Goal: Task Accomplishment & Management: Manage account settings

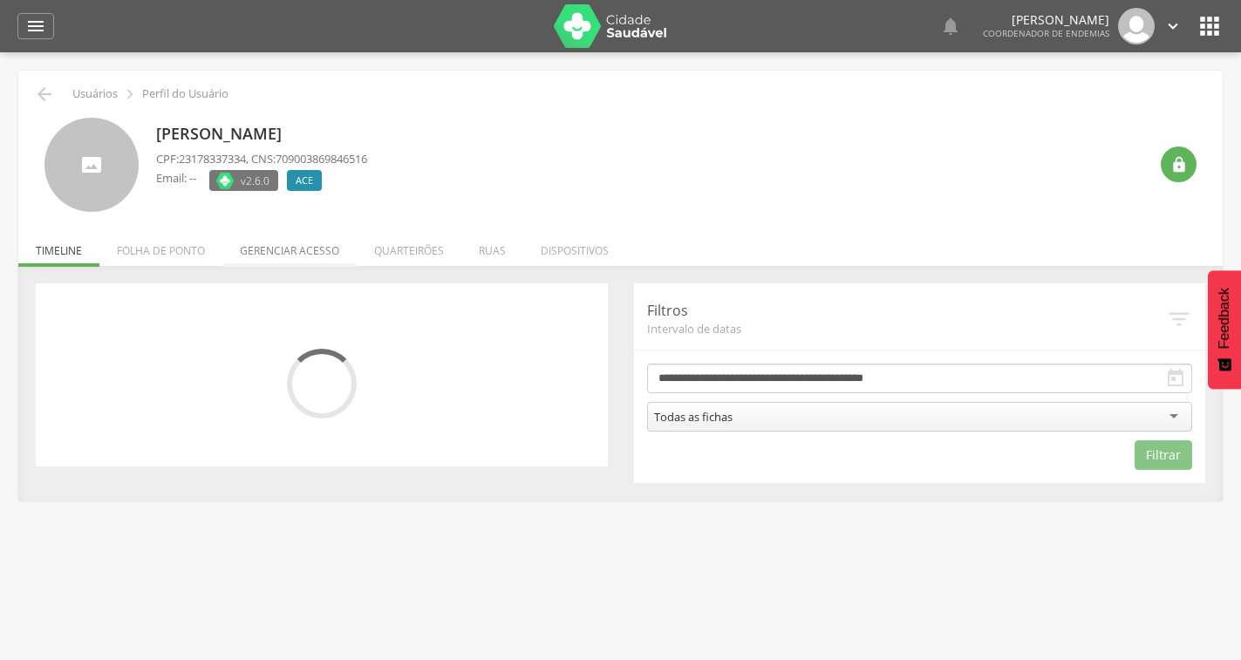
click at [285, 248] on li "Gerenciar acesso" at bounding box center [289, 246] width 134 height 41
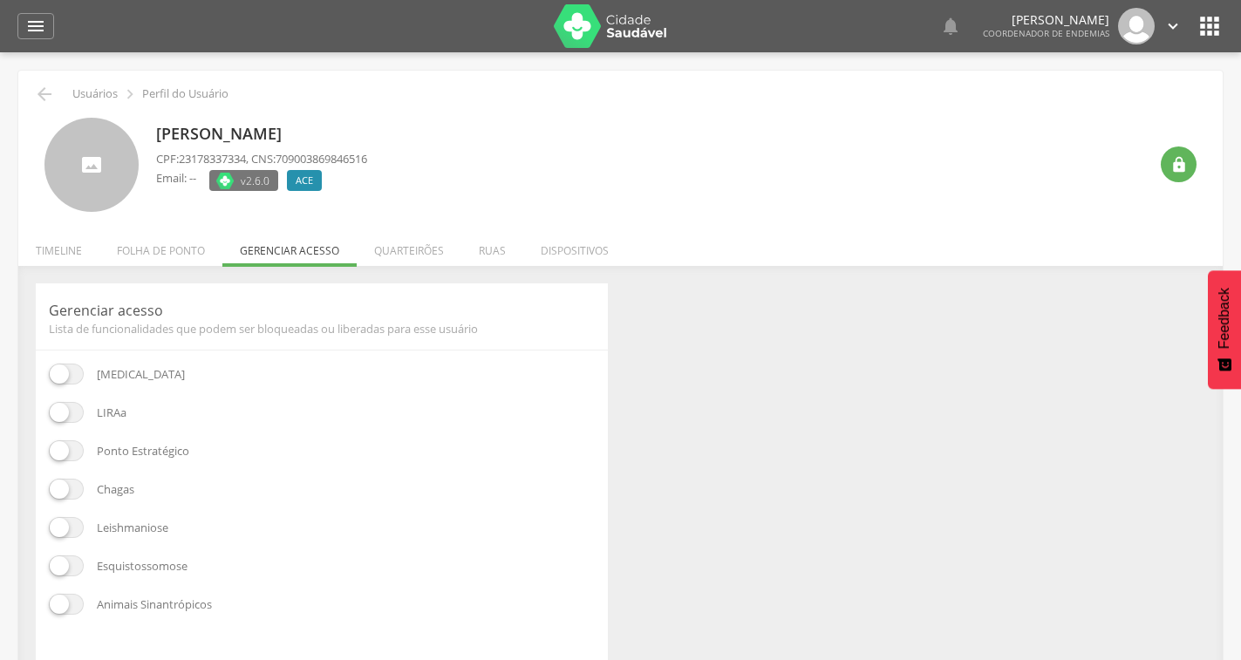
click at [58, 376] on span at bounding box center [66, 374] width 35 height 21
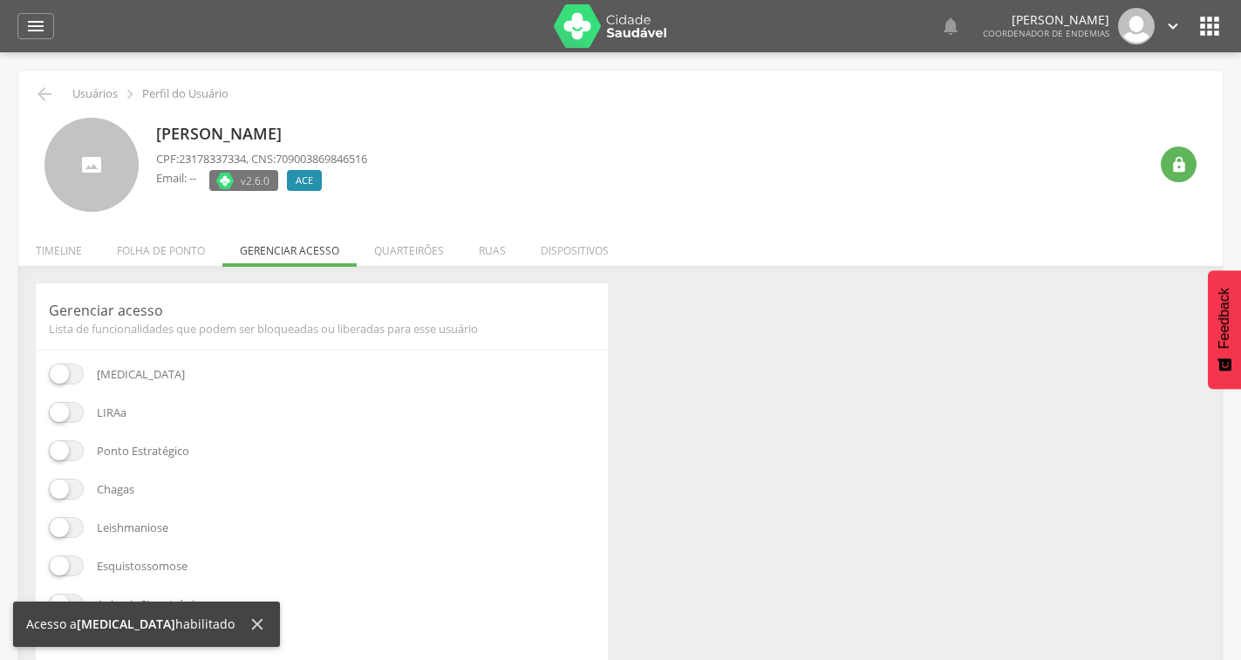
click at [72, 408] on span at bounding box center [66, 412] width 35 height 21
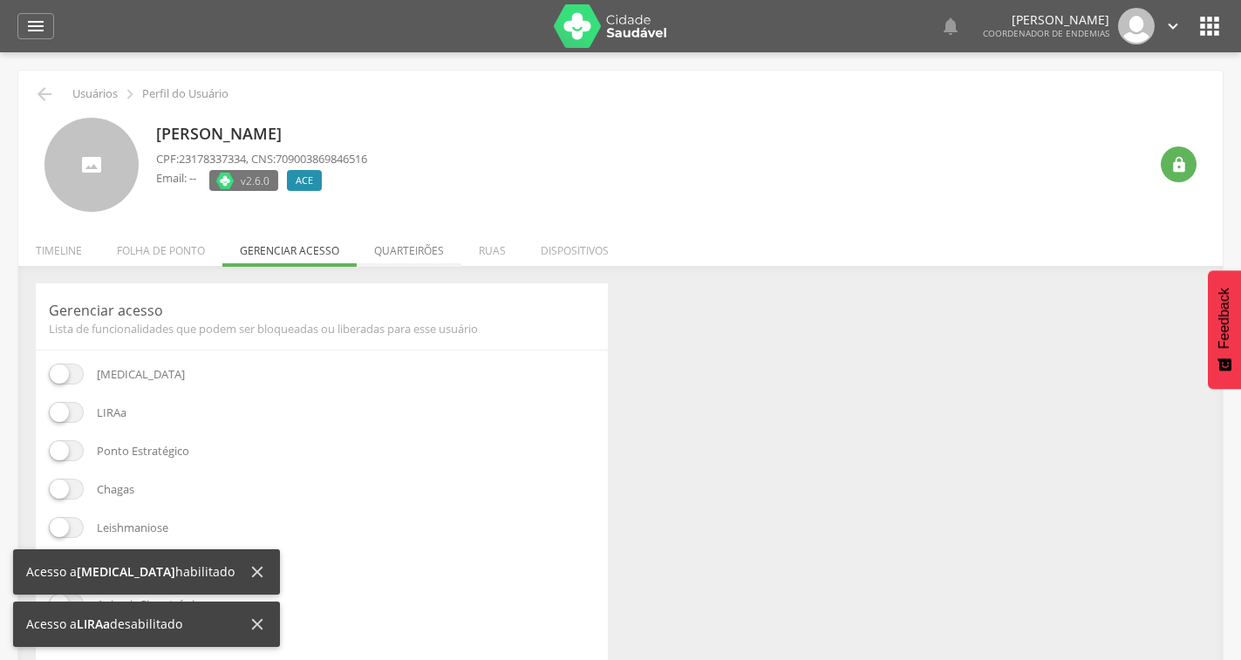
click at [420, 252] on li "Quarteirões" at bounding box center [409, 246] width 105 height 41
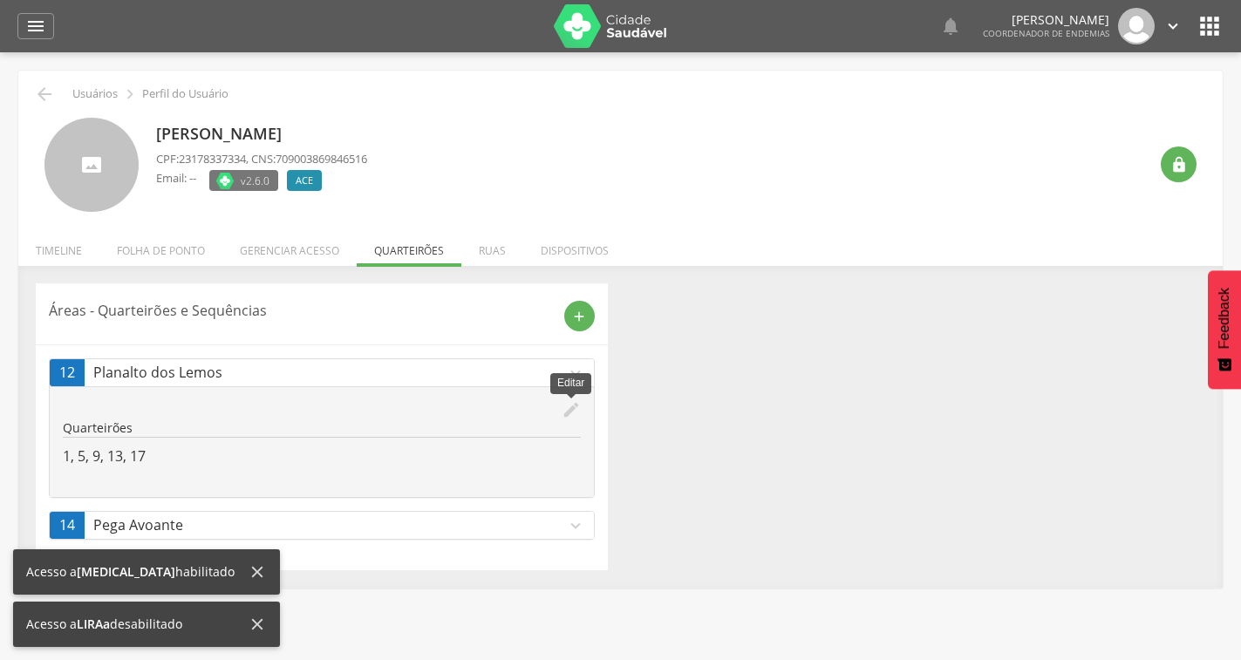
click at [565, 411] on icon "edit" at bounding box center [570, 409] width 19 height 19
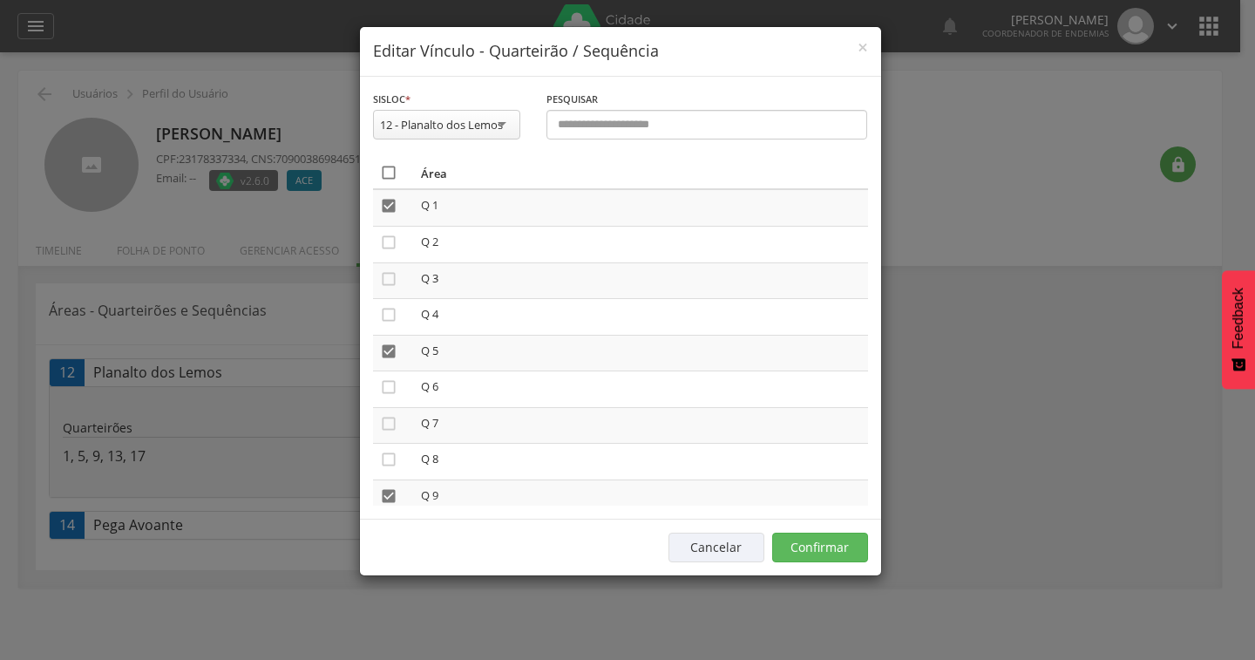
click at [391, 177] on icon "" at bounding box center [388, 172] width 17 height 17
click at [391, 177] on icon "" at bounding box center [388, 172] width 17 height 17
click at [802, 553] on button "Confirmar" at bounding box center [820, 548] width 96 height 30
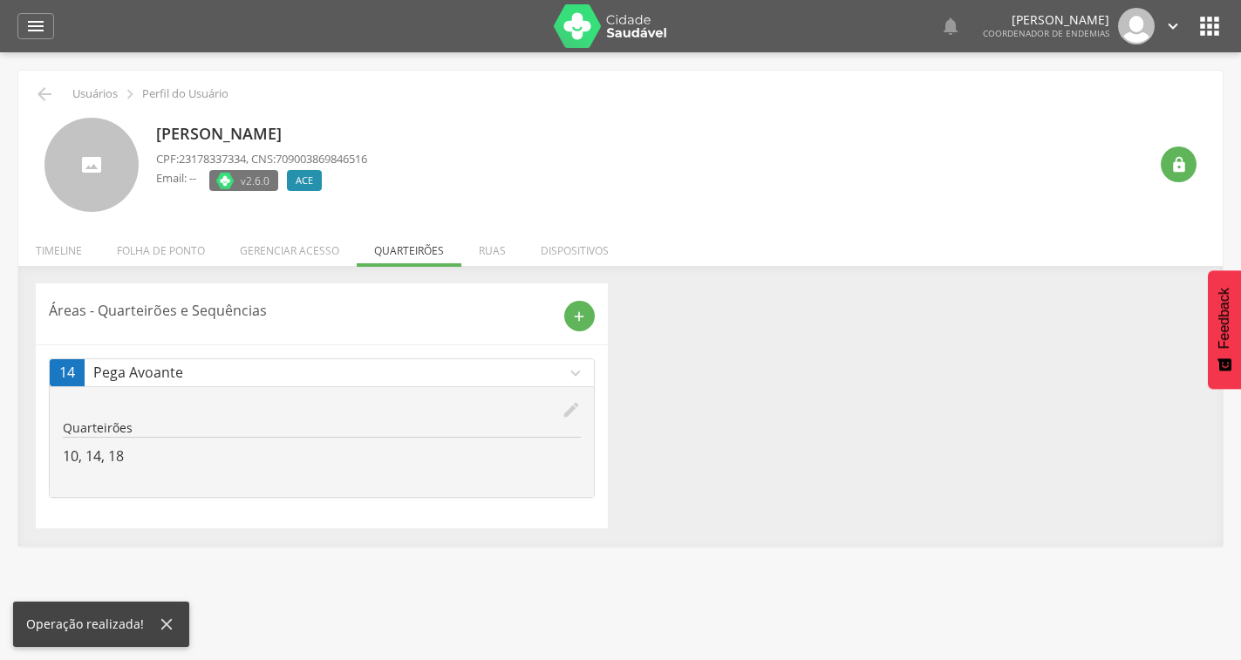
click at [570, 404] on icon "edit" at bounding box center [570, 409] width 19 height 19
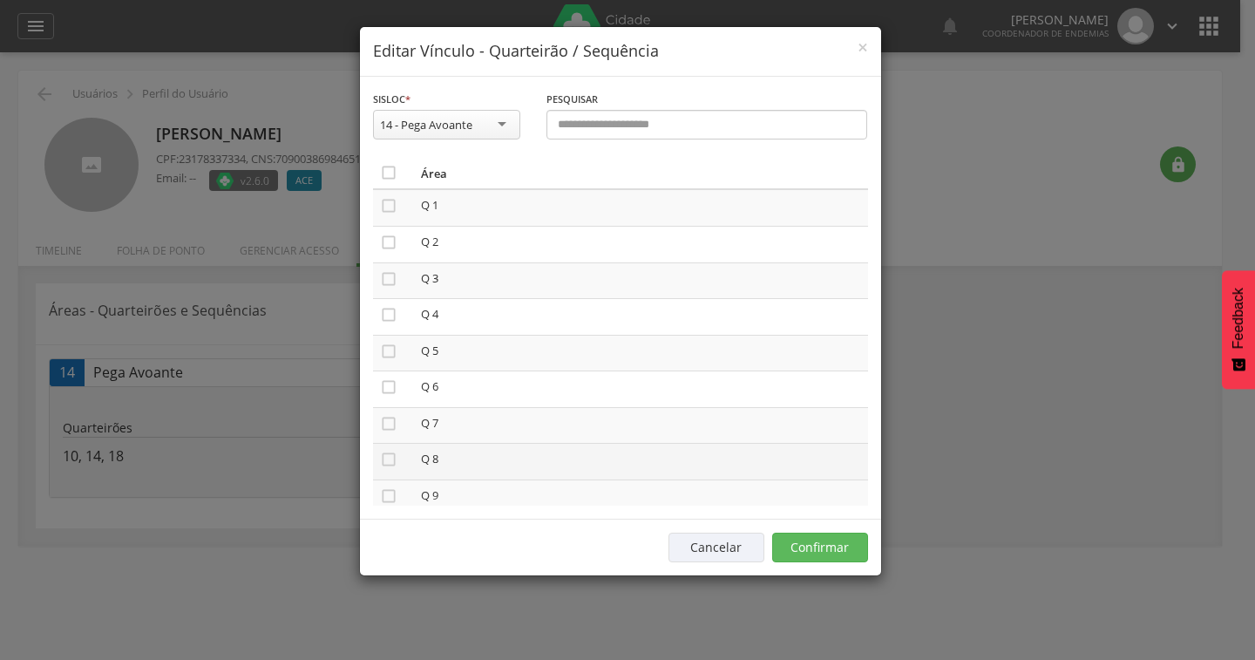
scroll to position [436, 0]
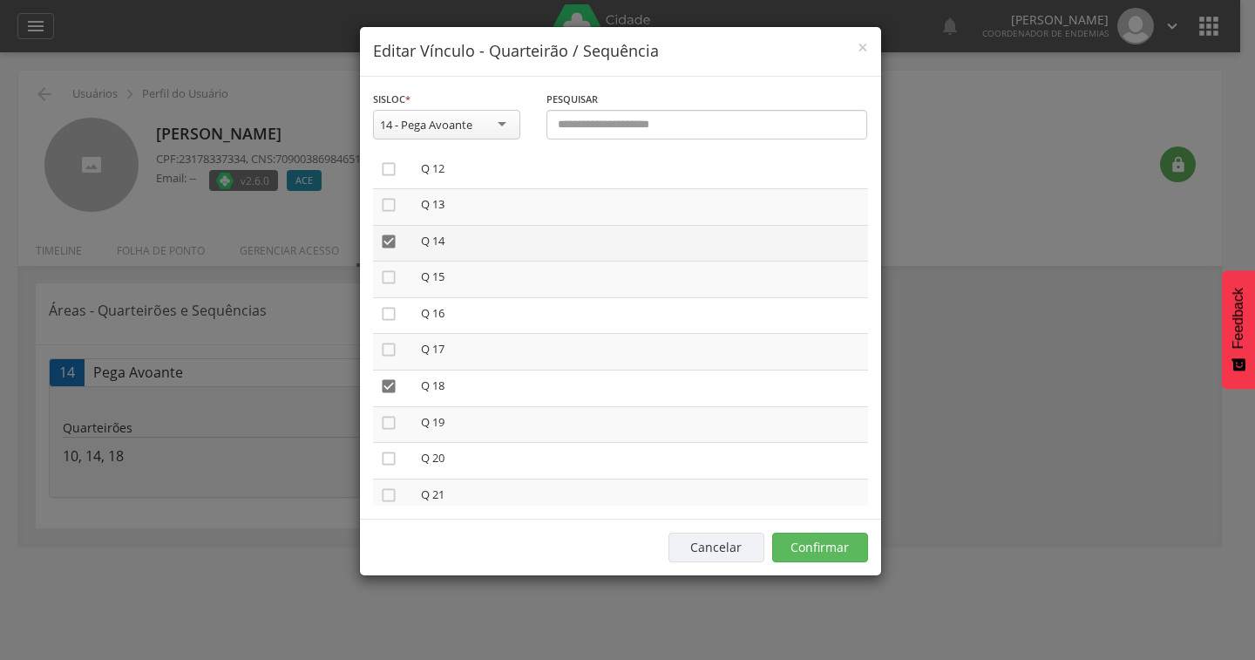
click at [389, 243] on icon "" at bounding box center [388, 241] width 17 height 17
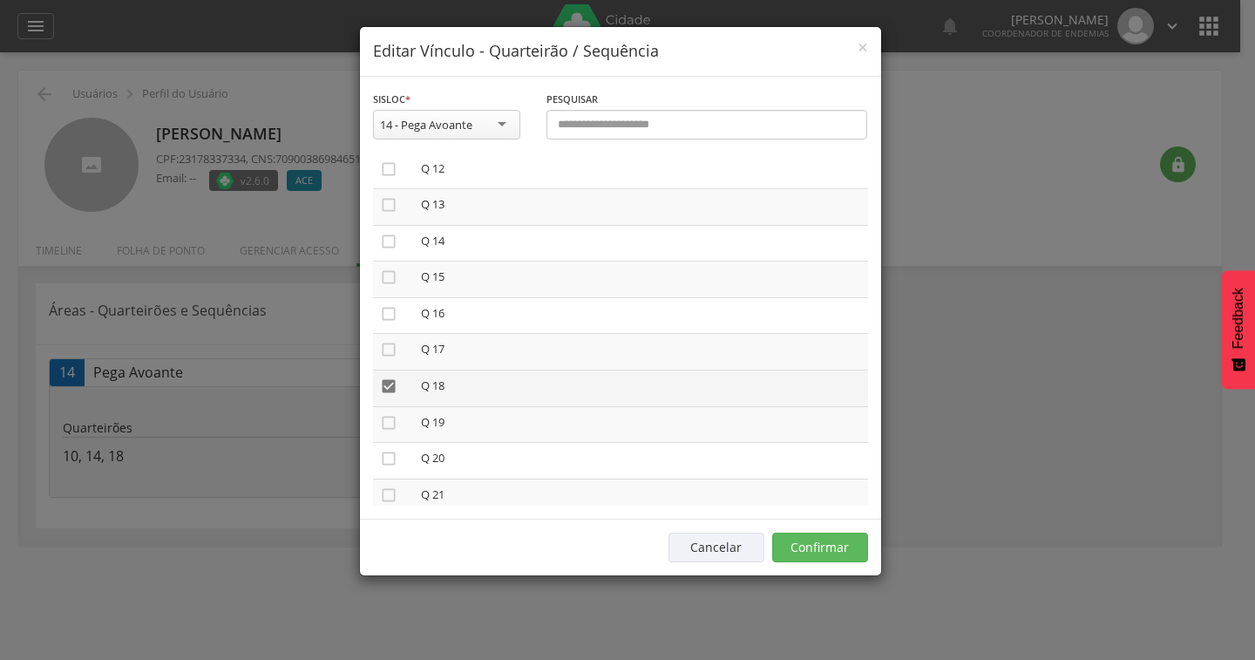
click at [386, 390] on icon "" at bounding box center [388, 386] width 17 height 17
click at [384, 361] on icon "" at bounding box center [388, 357] width 17 height 17
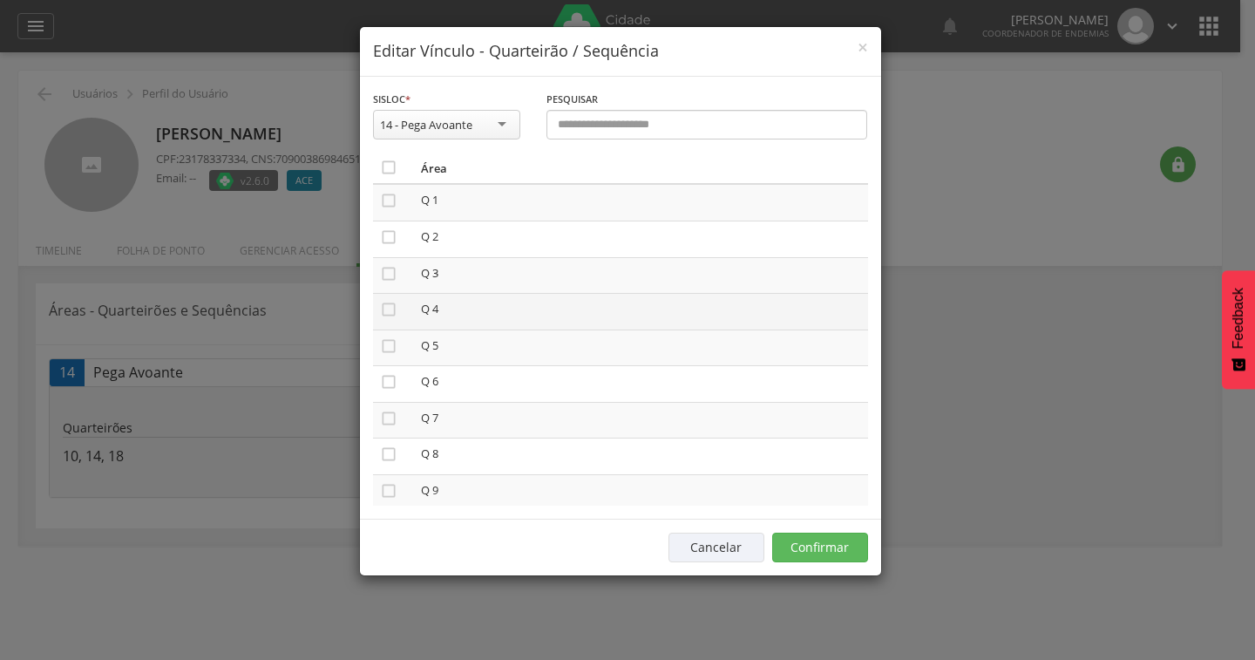
scroll to position [0, 0]
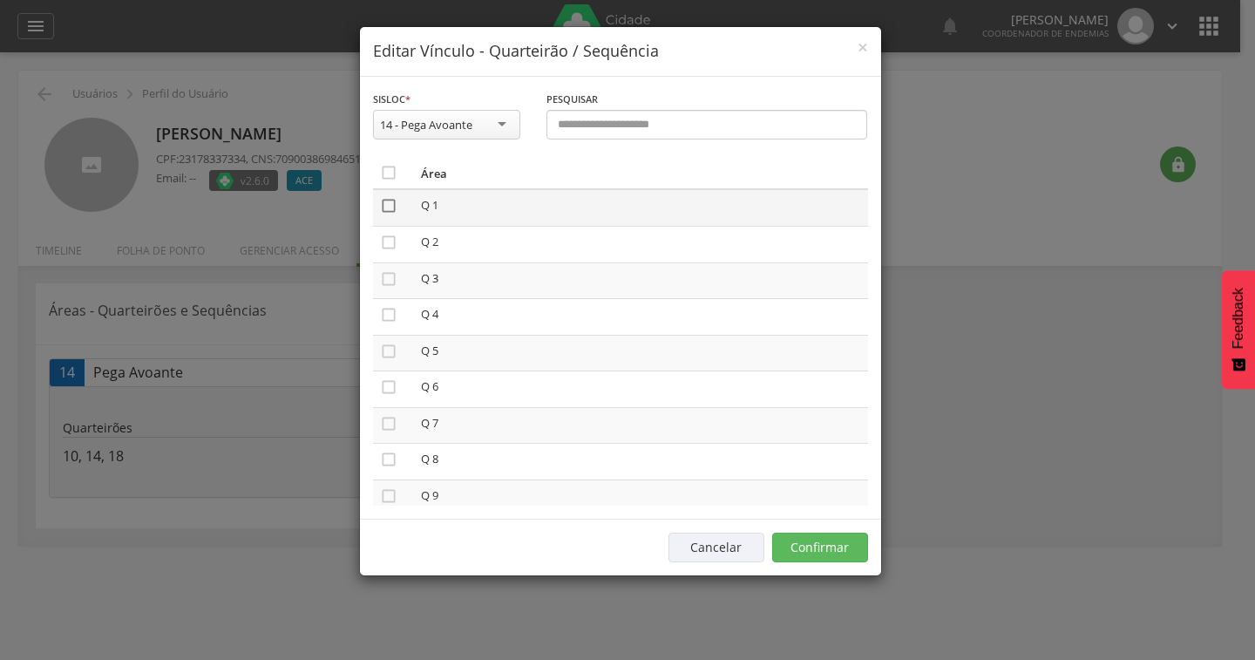
click at [388, 205] on icon "" at bounding box center [388, 205] width 17 height 17
click at [388, 205] on icon "" at bounding box center [388, 205] width 17 height 17
click at [395, 204] on icon "" at bounding box center [388, 205] width 17 height 17
drag, startPoint x: 391, startPoint y: 280, endPoint x: 384, endPoint y: 295, distance: 16.8
click at [391, 281] on icon "" at bounding box center [388, 278] width 17 height 17
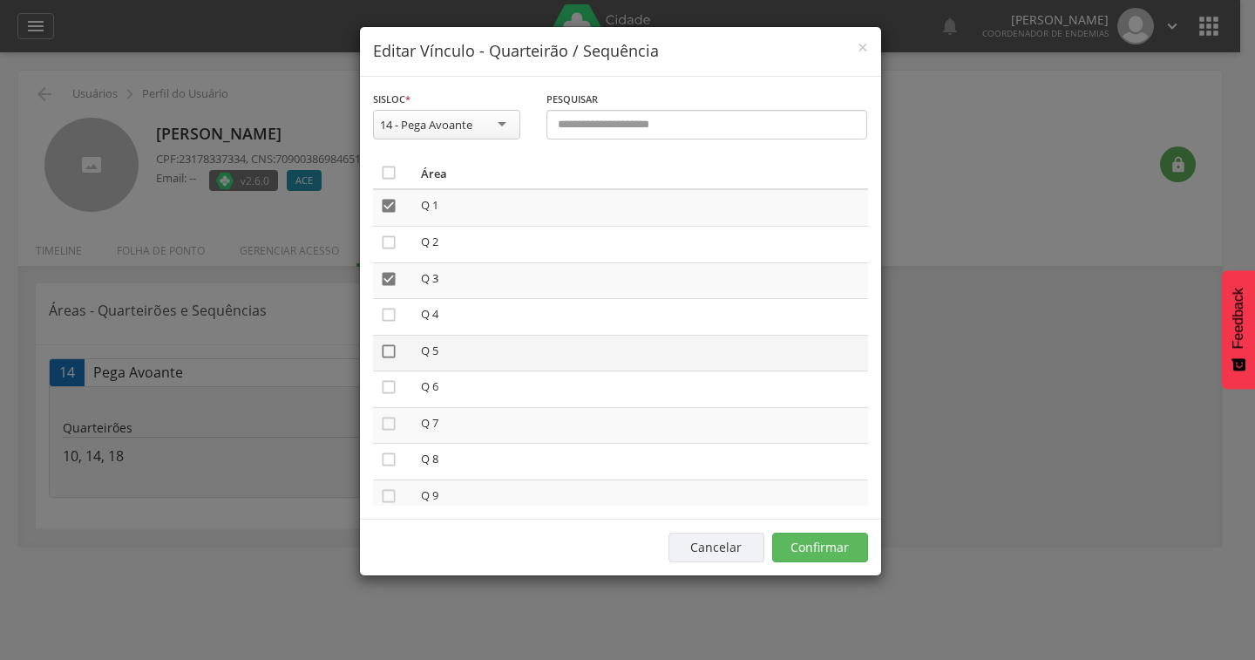
click at [389, 355] on icon "" at bounding box center [388, 351] width 17 height 17
click at [393, 430] on icon "" at bounding box center [388, 423] width 17 height 17
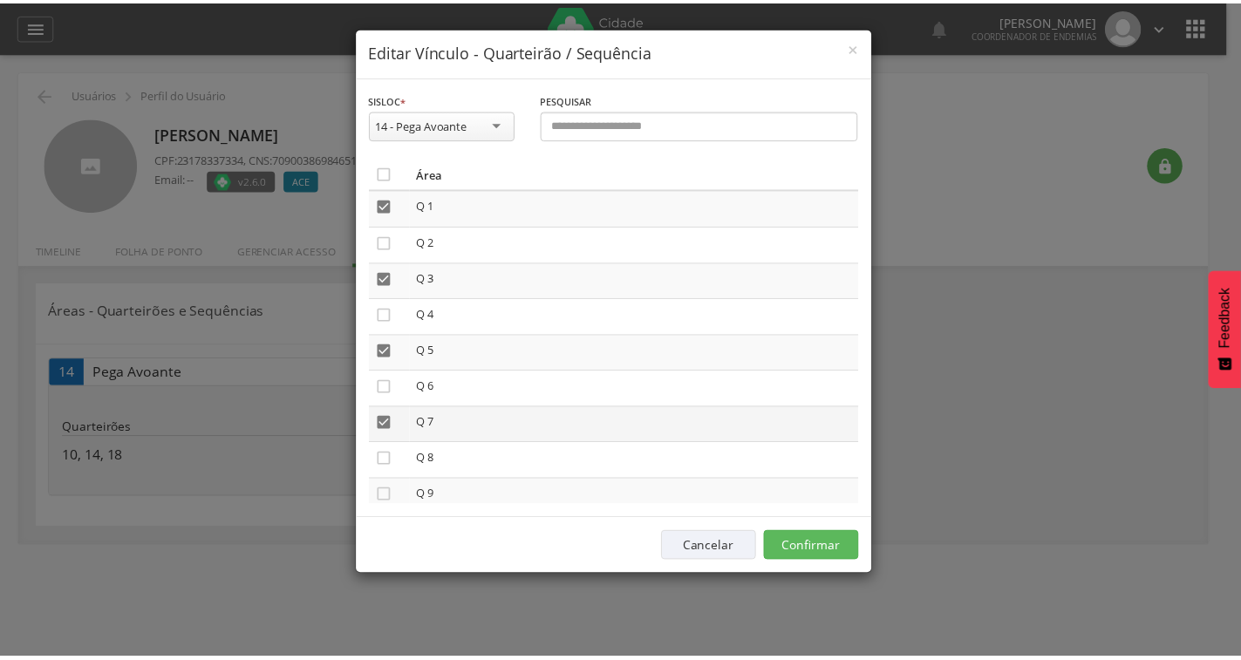
scroll to position [87, 0]
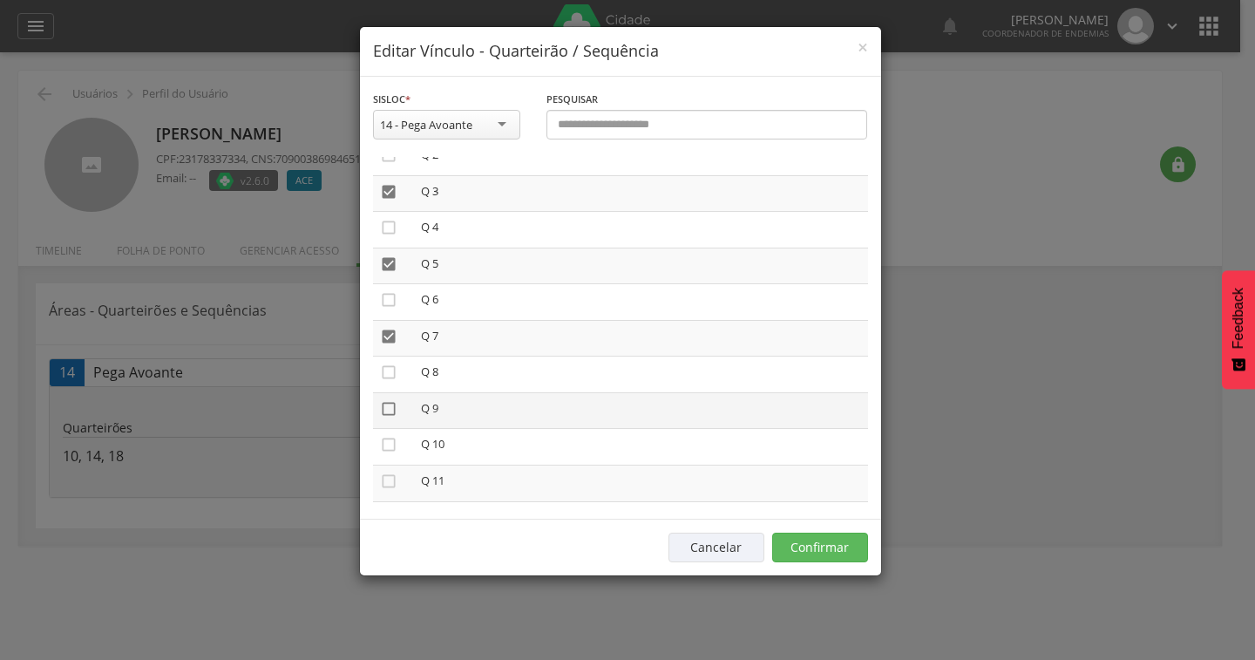
click at [386, 403] on icon "" at bounding box center [388, 408] width 17 height 17
click at [390, 481] on icon "" at bounding box center [388, 481] width 17 height 17
click at [832, 543] on button "Confirmar" at bounding box center [820, 548] width 96 height 30
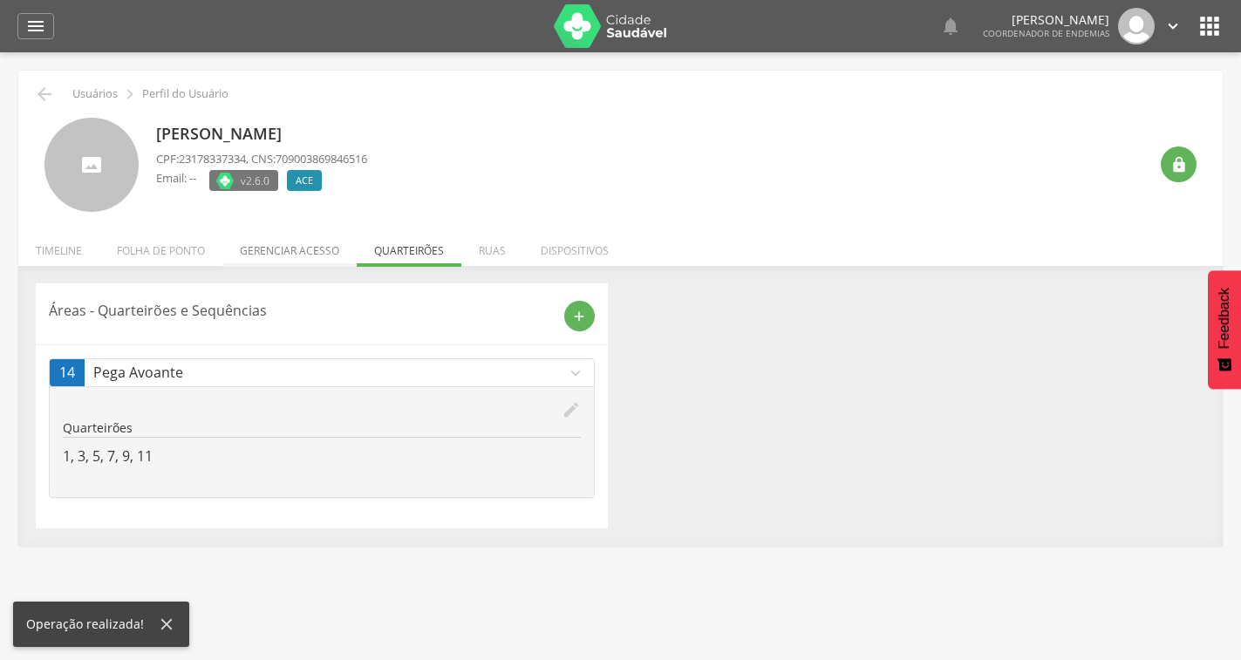
click at [289, 249] on li "Gerenciar acesso" at bounding box center [289, 246] width 134 height 41
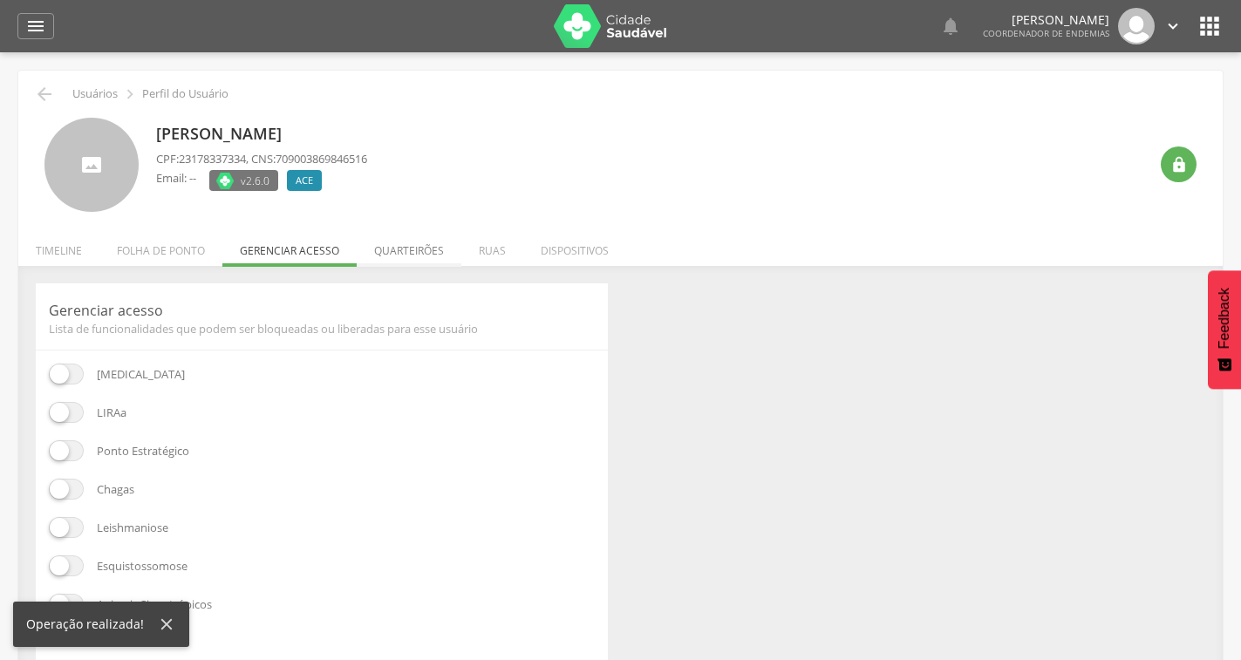
click at [398, 248] on li "Quarteirões" at bounding box center [409, 246] width 105 height 41
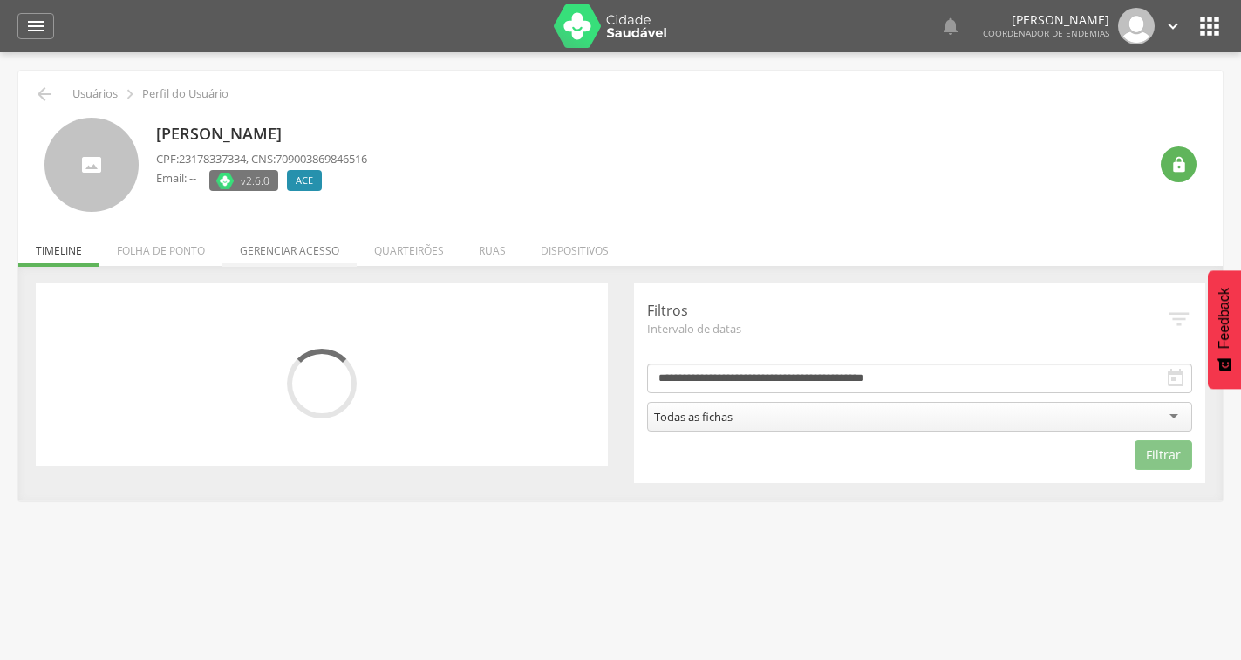
click at [256, 240] on li "Gerenciar acesso" at bounding box center [289, 246] width 134 height 41
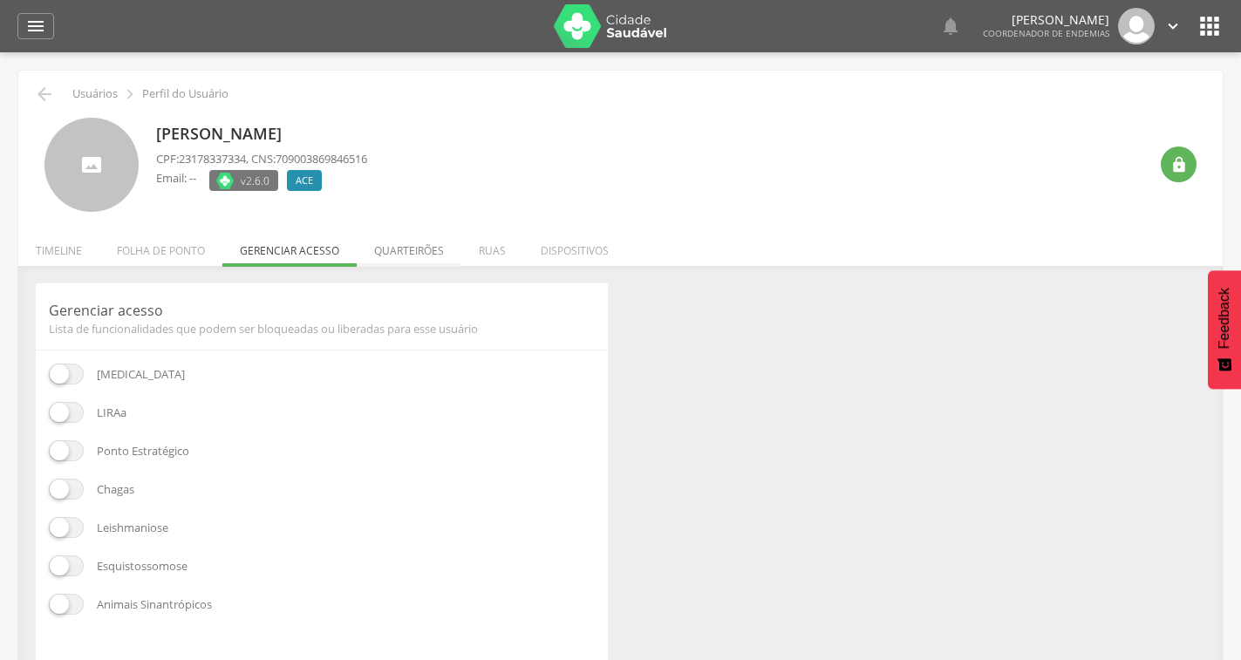
click at [418, 254] on li "Quarteirões" at bounding box center [409, 246] width 105 height 41
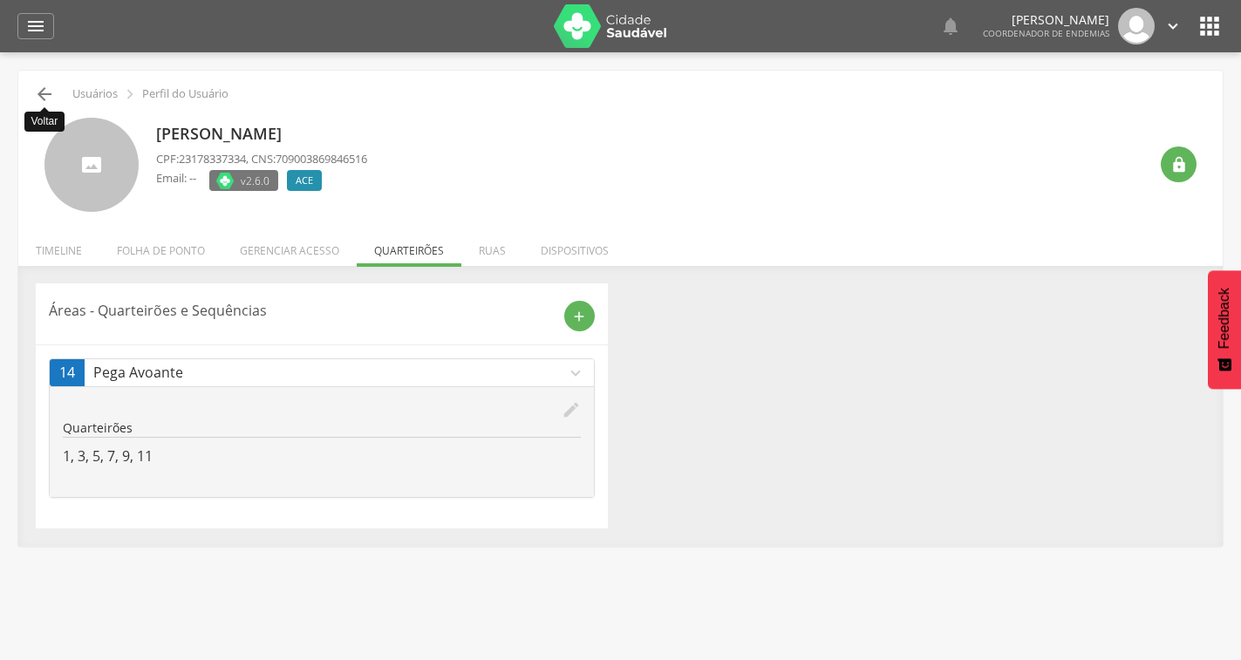
click at [44, 86] on icon "" at bounding box center [44, 94] width 21 height 21
